Goal: Transaction & Acquisition: Purchase product/service

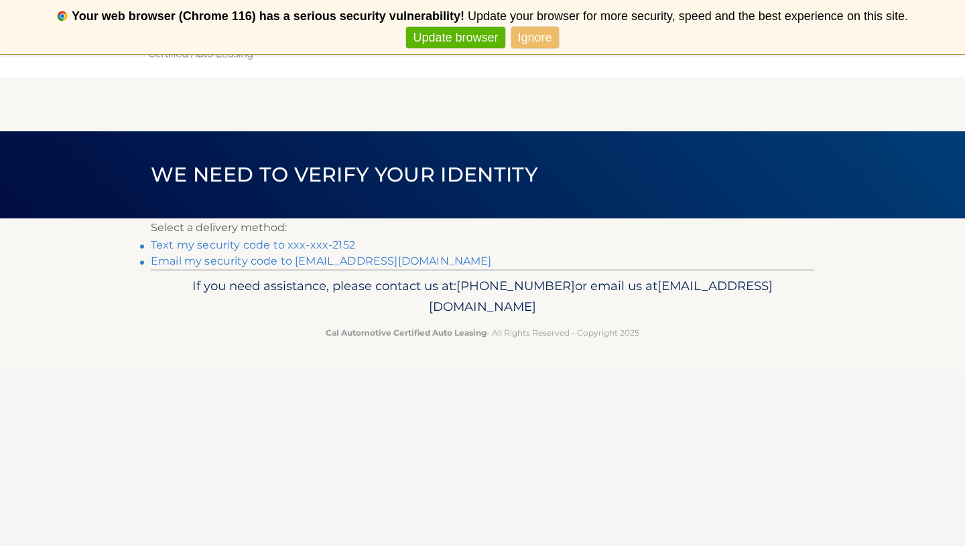
click at [250, 245] on link "Text my security code to xxx-xxx-2152" at bounding box center [253, 244] width 204 height 13
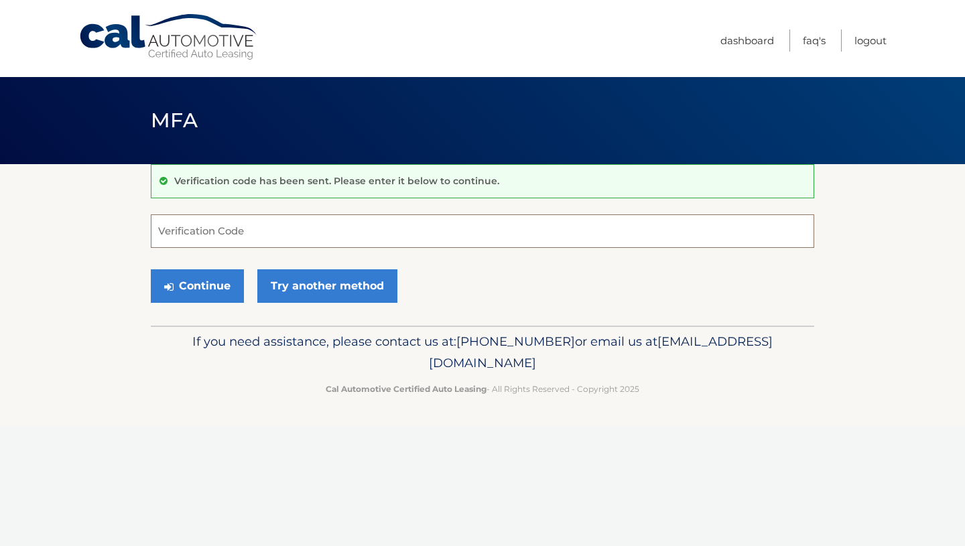
click at [246, 238] on input "Verification Code" at bounding box center [482, 230] width 663 height 33
type input "335033"
click at [211, 283] on button "Continue" at bounding box center [197, 285] width 93 height 33
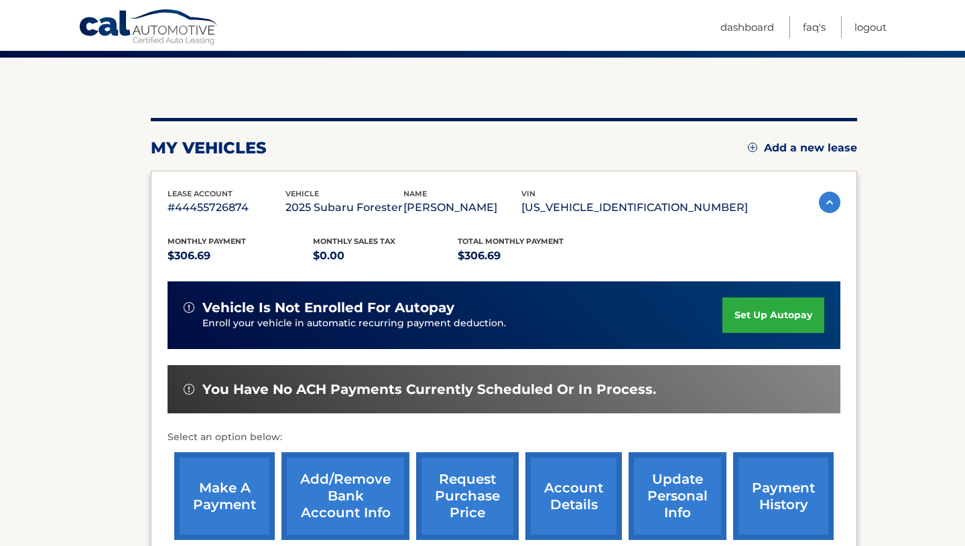
scroll to position [102, 0]
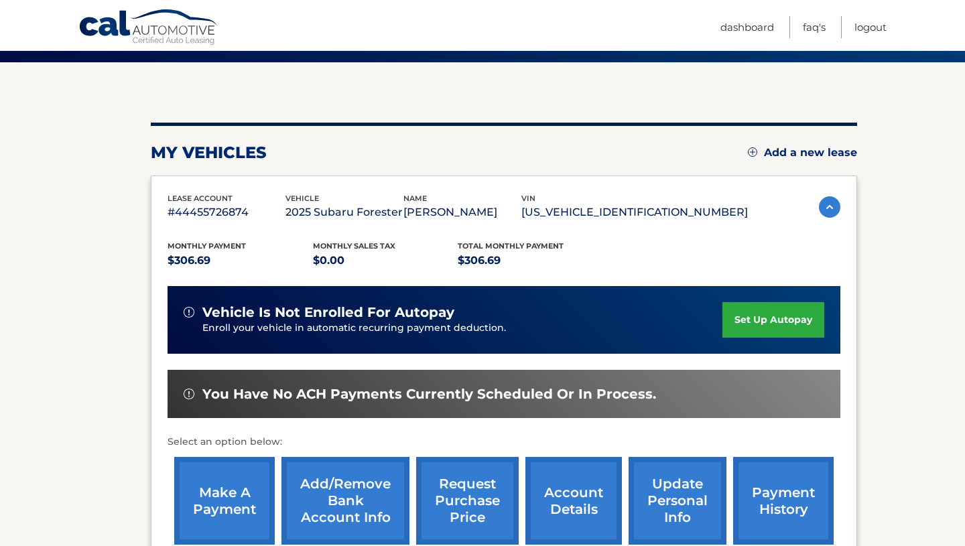
click at [234, 499] on link "make a payment" at bounding box center [224, 501] width 100 height 88
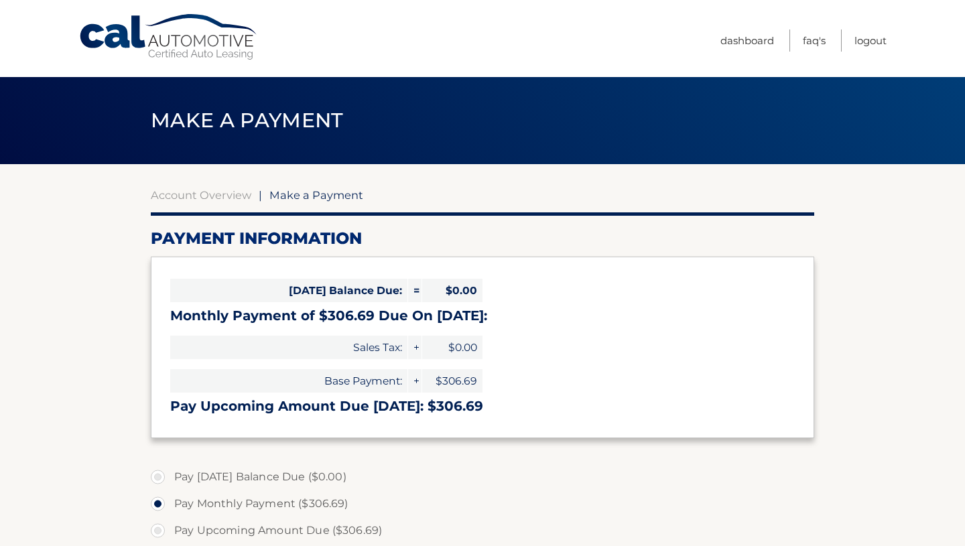
select select "OGM1YWE3OTMtOTI2Yi00NDdmLTg5MjctYTllZTY4NTg0ZmU5"
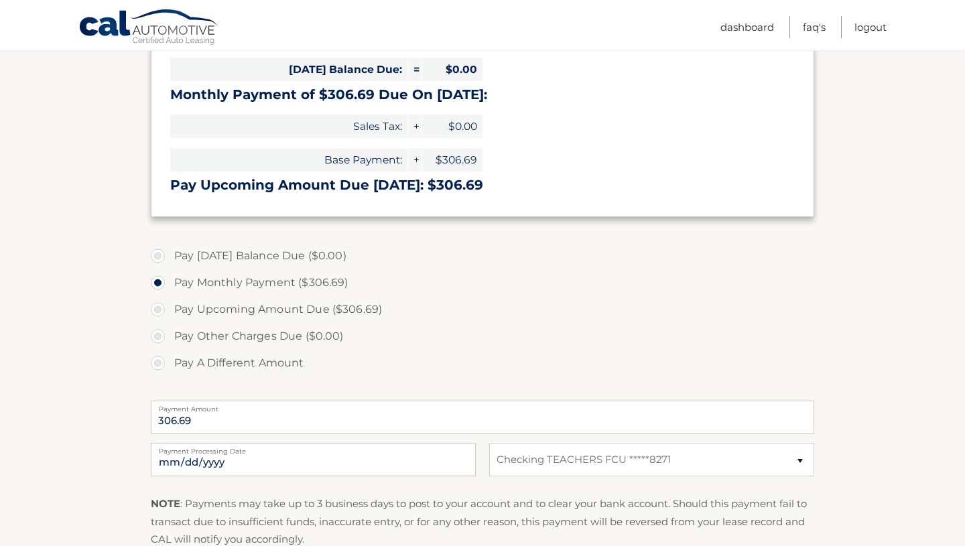
scroll to position [218, 0]
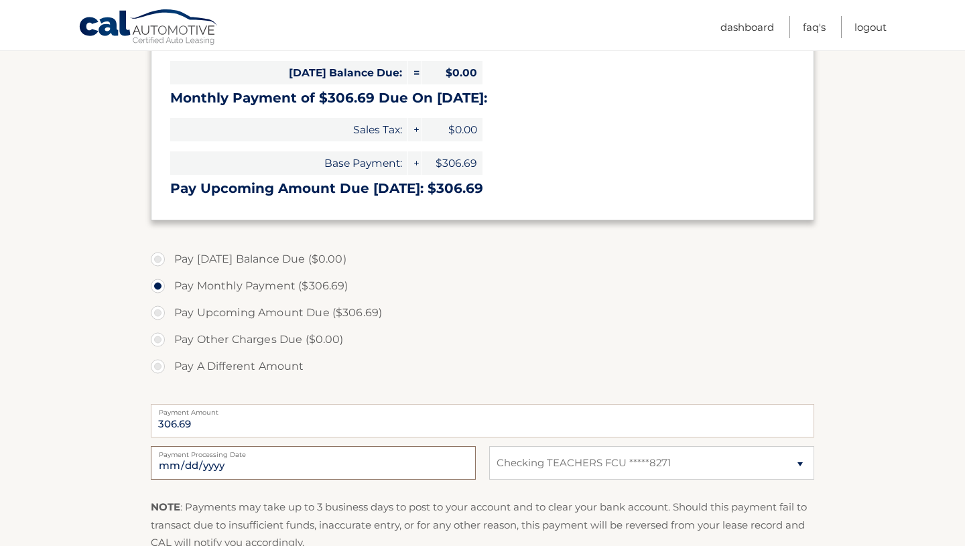
click at [257, 464] on input "2025-10-11" at bounding box center [313, 462] width 325 height 33
type input "2025-11-08"
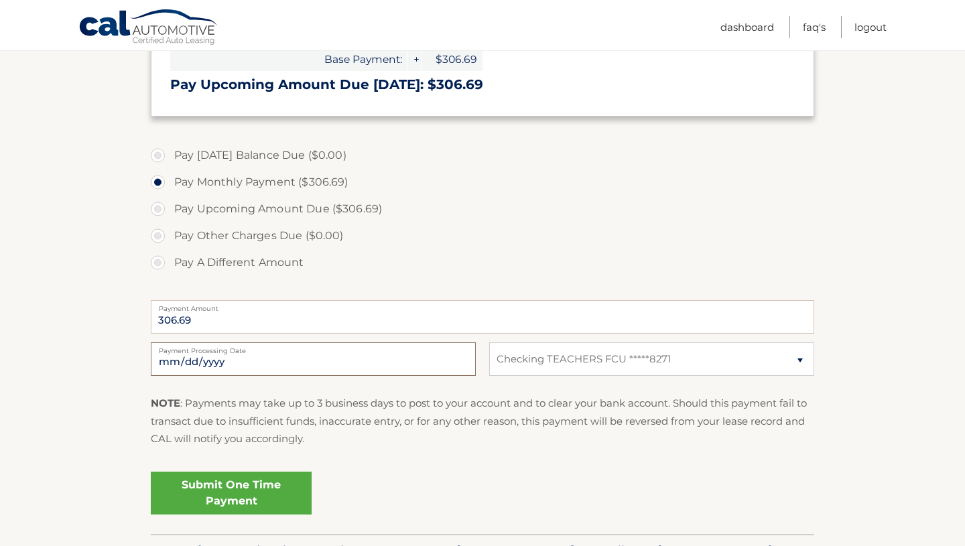
scroll to position [325, 0]
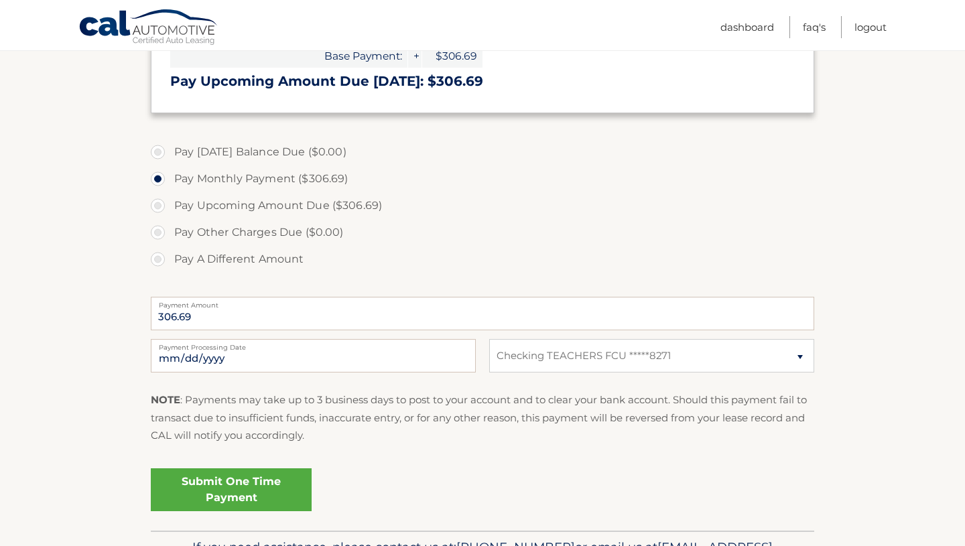
click at [224, 486] on link "Submit One Time Payment" at bounding box center [231, 489] width 161 height 43
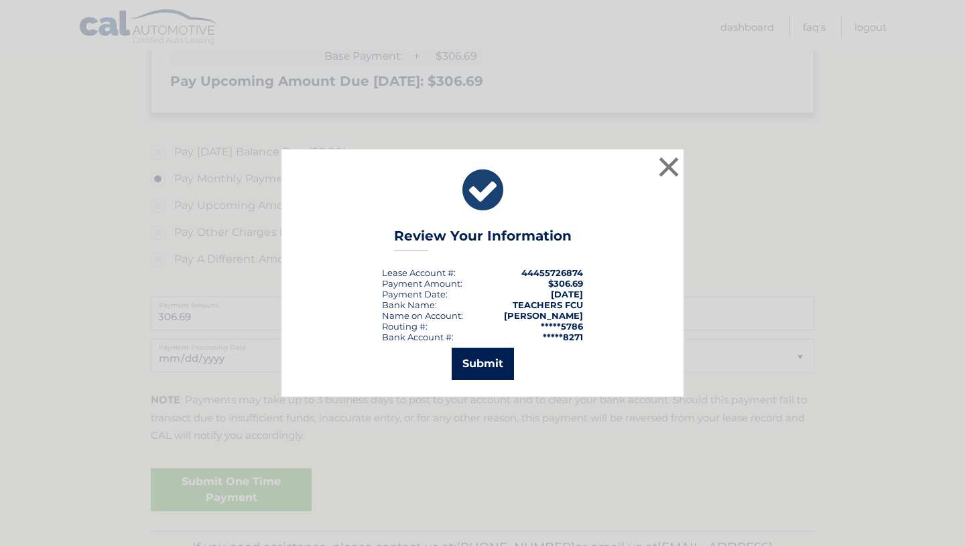
click at [478, 365] on button "Submit" at bounding box center [483, 364] width 62 height 32
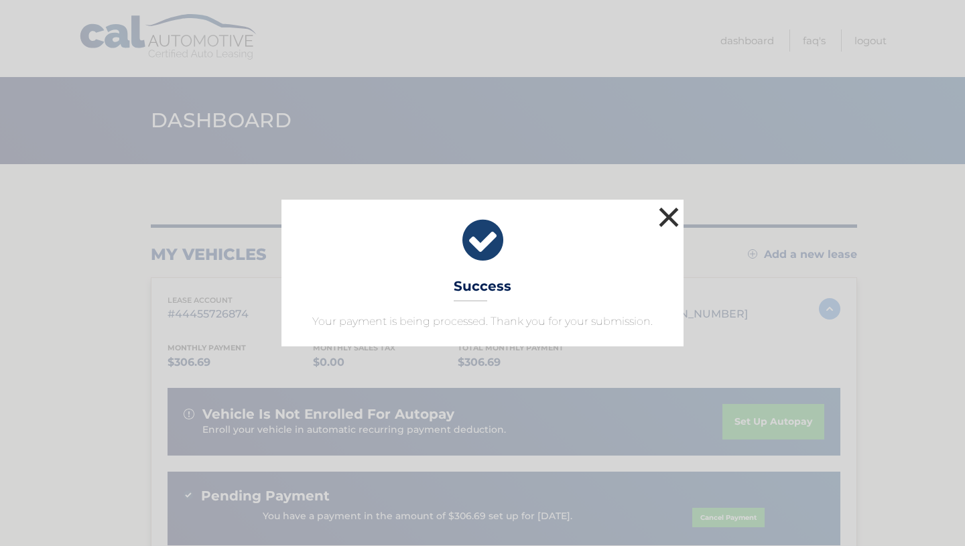
click at [668, 214] on button "×" at bounding box center [668, 217] width 27 height 27
